Goal: Information Seeking & Learning: Learn about a topic

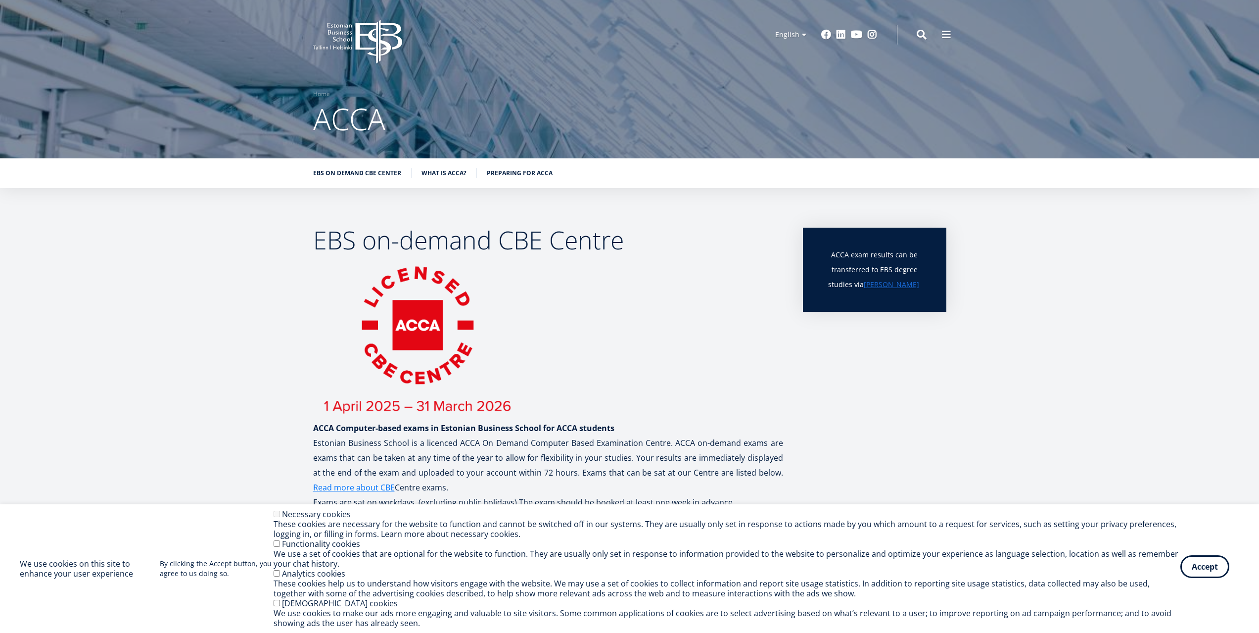
click at [1202, 571] on button "Accept" at bounding box center [1205, 566] width 49 height 23
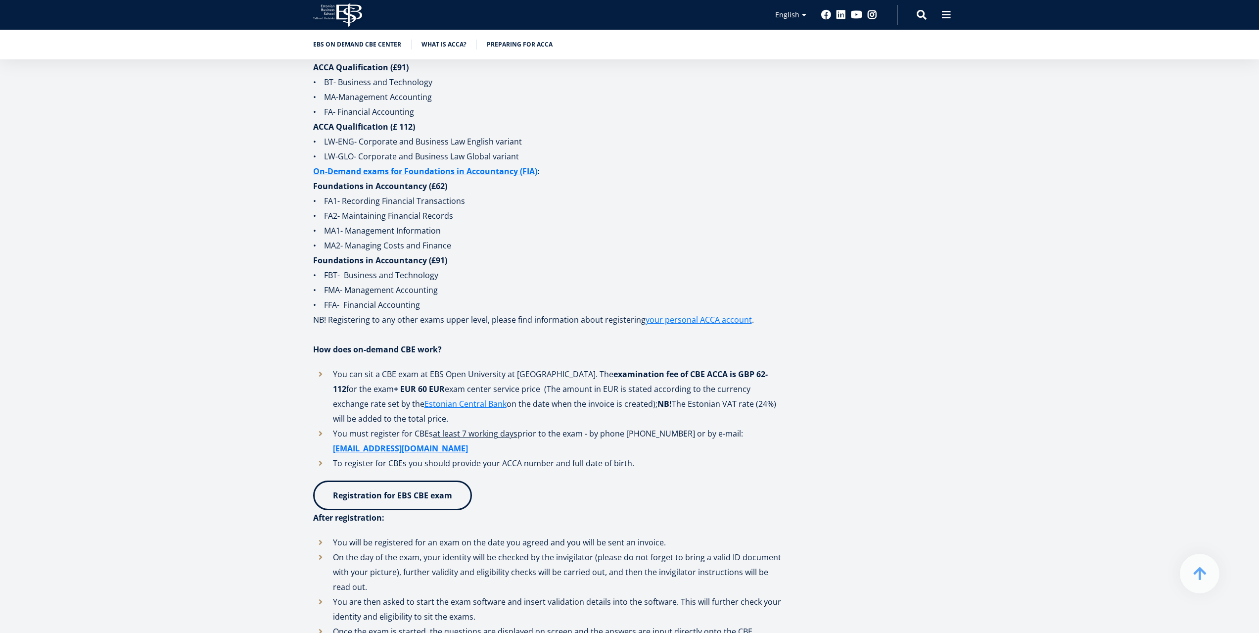
scroll to position [495, 0]
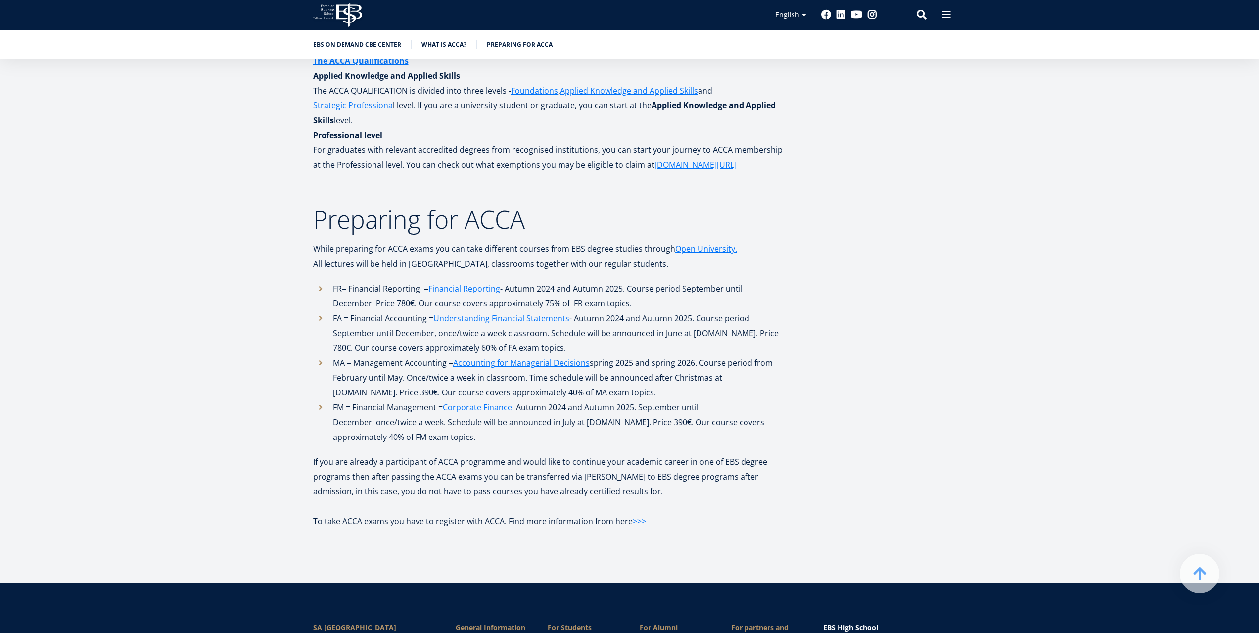
scroll to position [1584, 0]
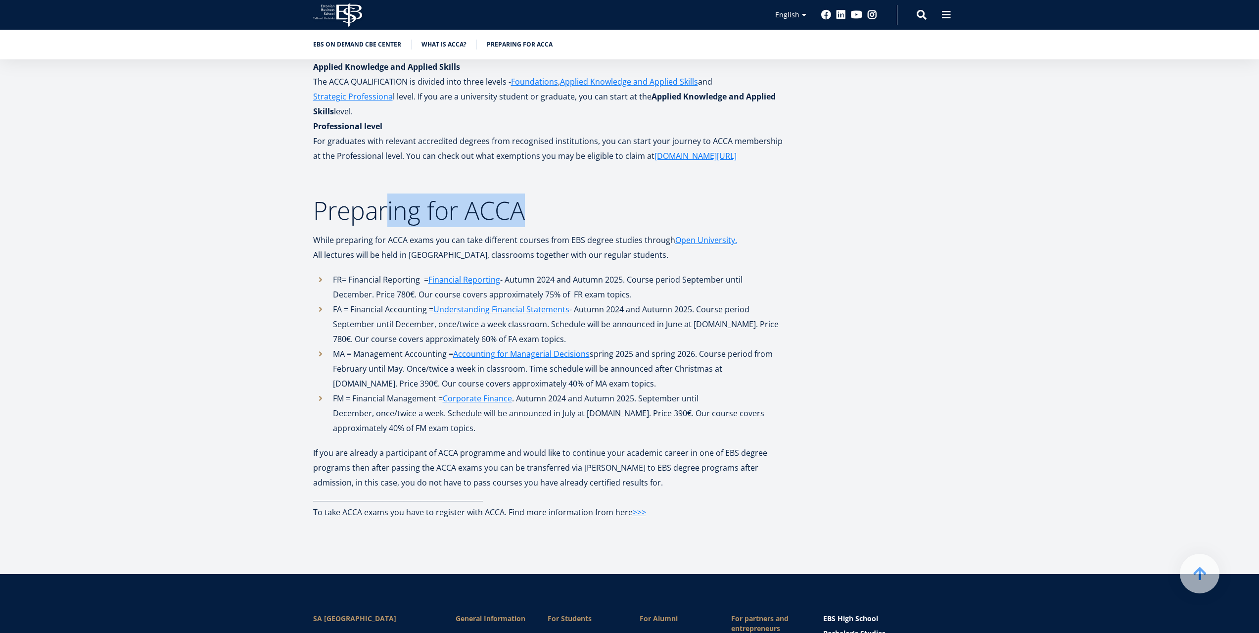
drag, startPoint x: 399, startPoint y: 199, endPoint x: 522, endPoint y: 211, distance: 123.3
click at [522, 211] on h2 "Preparing for ACCA" at bounding box center [548, 210] width 470 height 25
click at [423, 250] on p "All lectures will be held in [GEOGRAPHIC_DATA], classrooms together with our re…" at bounding box center [548, 254] width 470 height 15
